Goal: Information Seeking & Learning: Check status

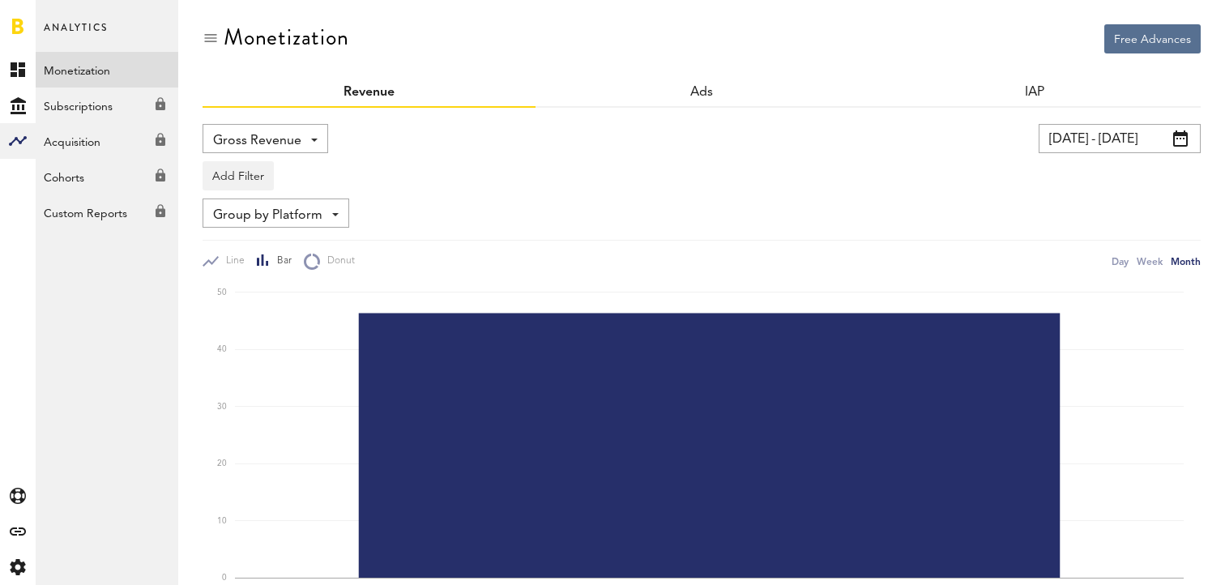
click at [79, 72] on link "Monetization" at bounding box center [107, 70] width 143 height 36
click at [15, 61] on link "Created with Sketch." at bounding box center [18, 70] width 36 height 36
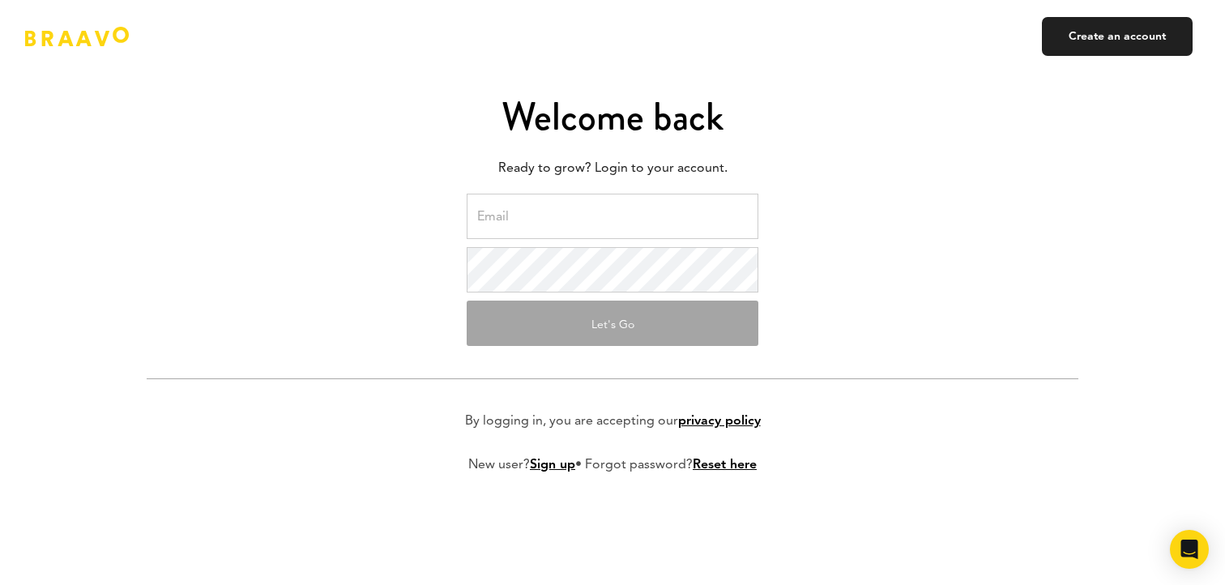
click at [674, 228] on input "email" at bounding box center [613, 216] width 292 height 45
